Goal: Find specific page/section: Find specific page/section

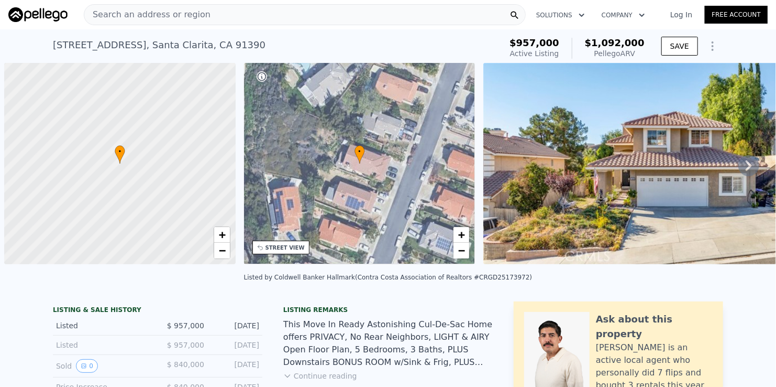
scroll to position [0, 4]
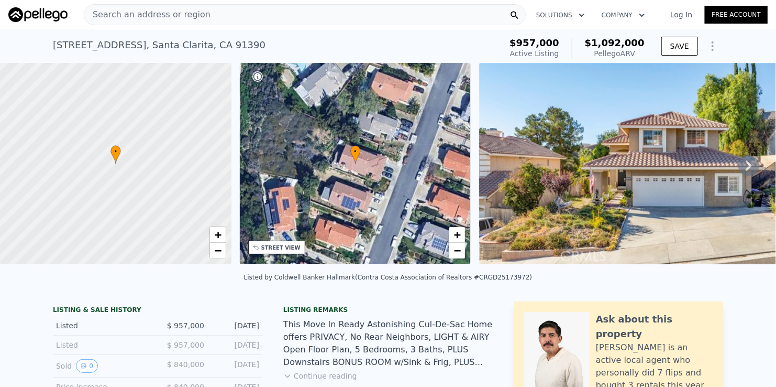
click at [273, 13] on div "Search an address or region" at bounding box center [305, 14] width 442 height 21
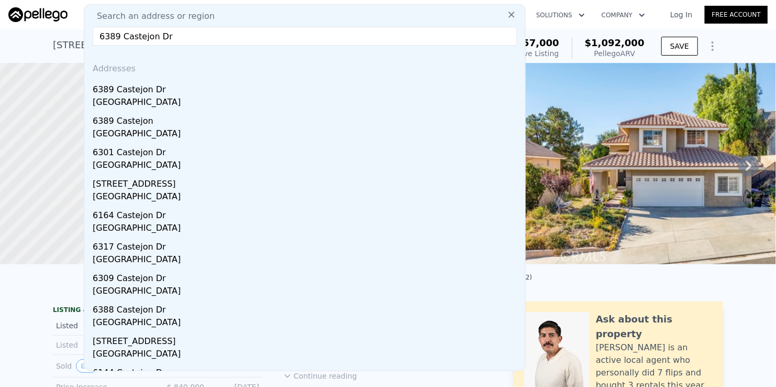
click at [202, 43] on input "6389 Castejon Dr" at bounding box center [305, 36] width 424 height 19
paste input ", La Jolla"
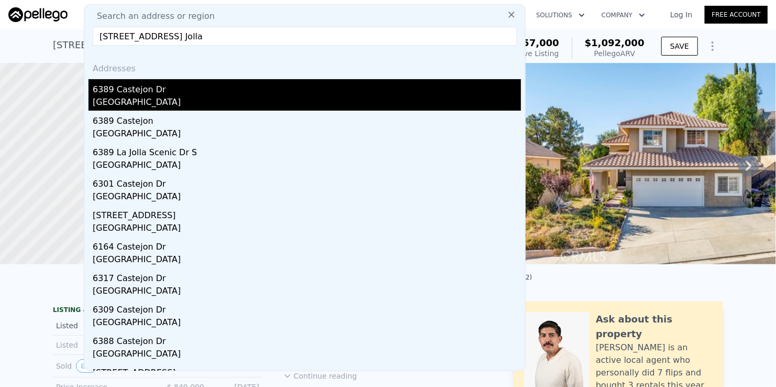
type input "[STREET_ADDRESS] Jolla"
click at [163, 97] on div "[GEOGRAPHIC_DATA]" at bounding box center [307, 103] width 428 height 15
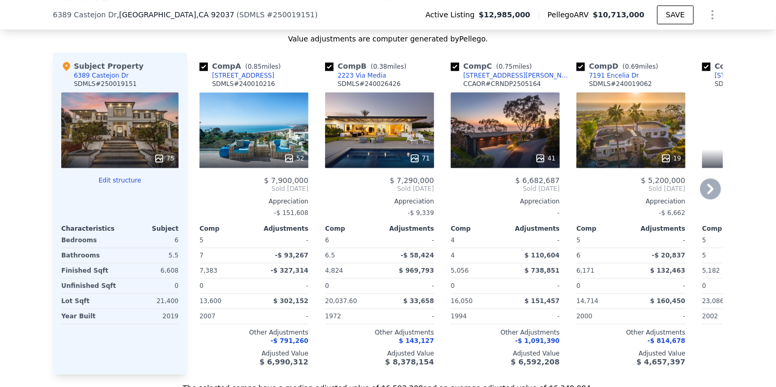
scroll to position [1305, 0]
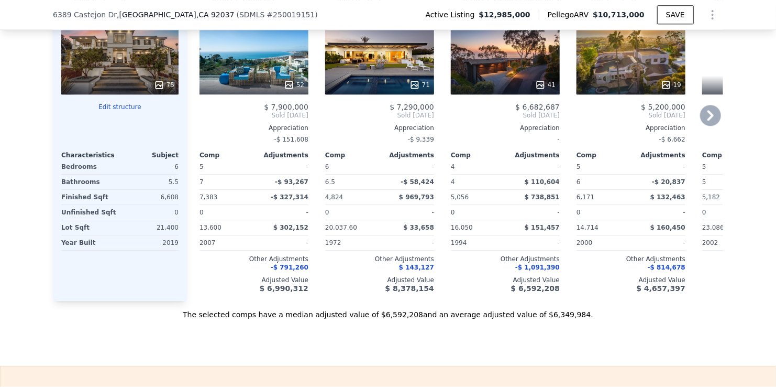
click at [708, 126] on icon at bounding box center [710, 115] width 21 height 21
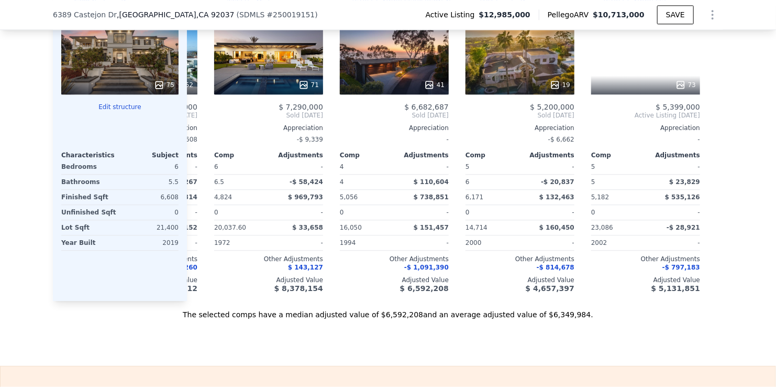
scroll to position [0, 117]
